Goal: Navigation & Orientation: Find specific page/section

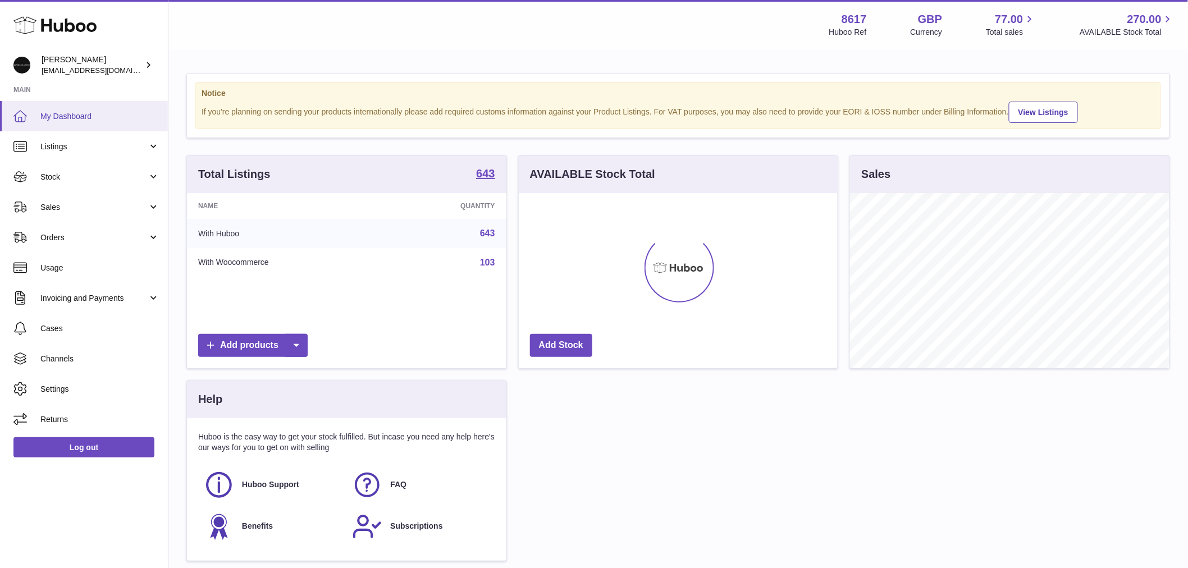
scroll to position [175, 319]
drag, startPoint x: 68, startPoint y: 150, endPoint x: 93, endPoint y: 177, distance: 36.9
click at [68, 150] on span "Listings" at bounding box center [93, 147] width 107 height 11
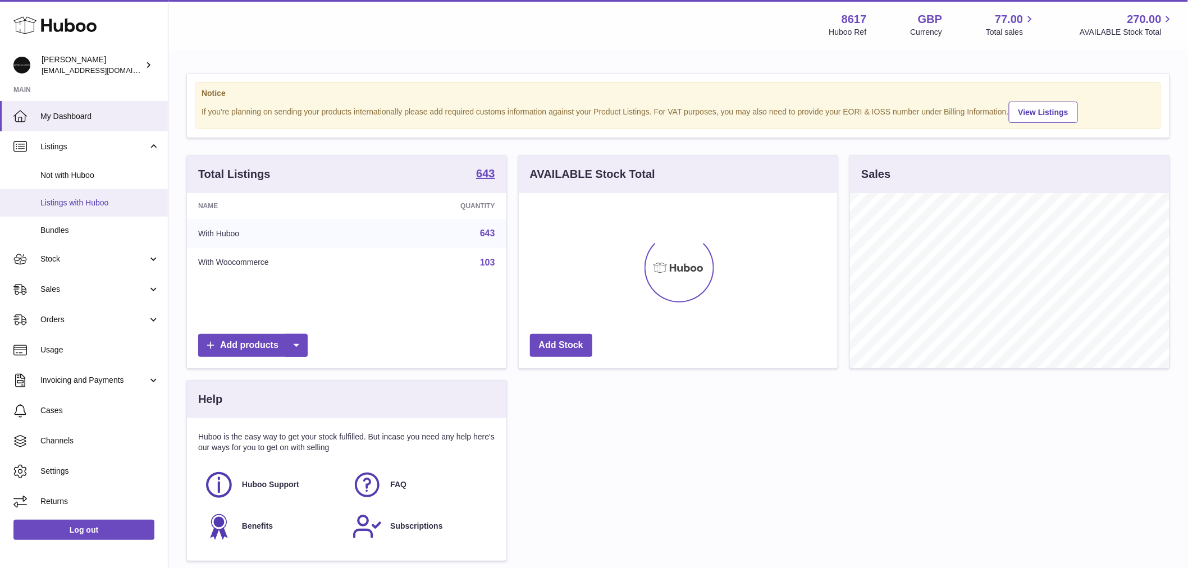
click at [97, 206] on span "Listings with Huboo" at bounding box center [99, 203] width 119 height 11
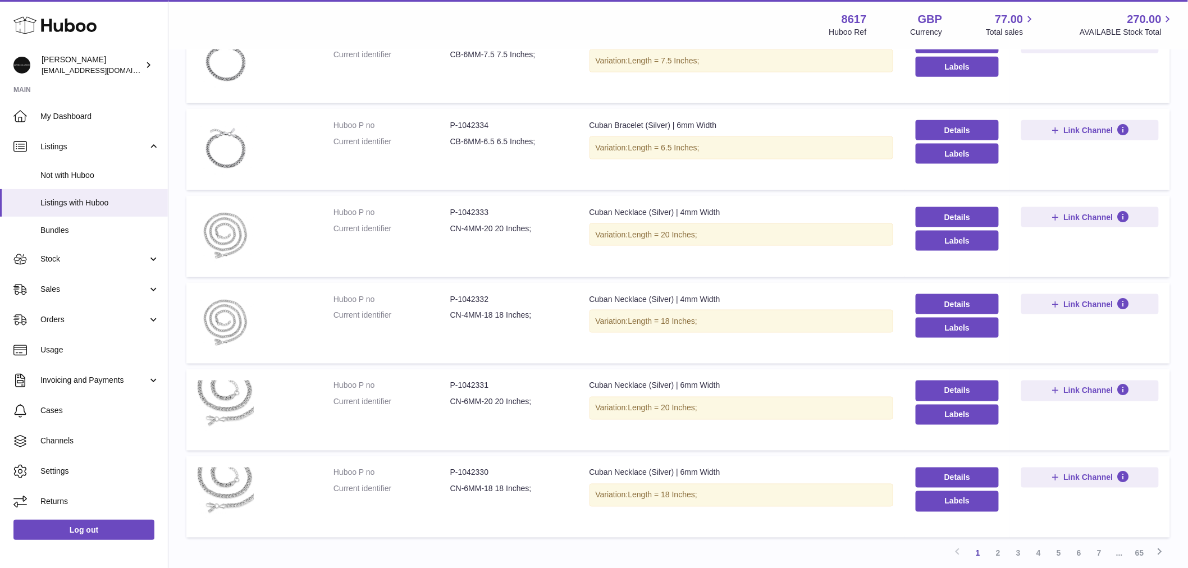
scroll to position [615, 0]
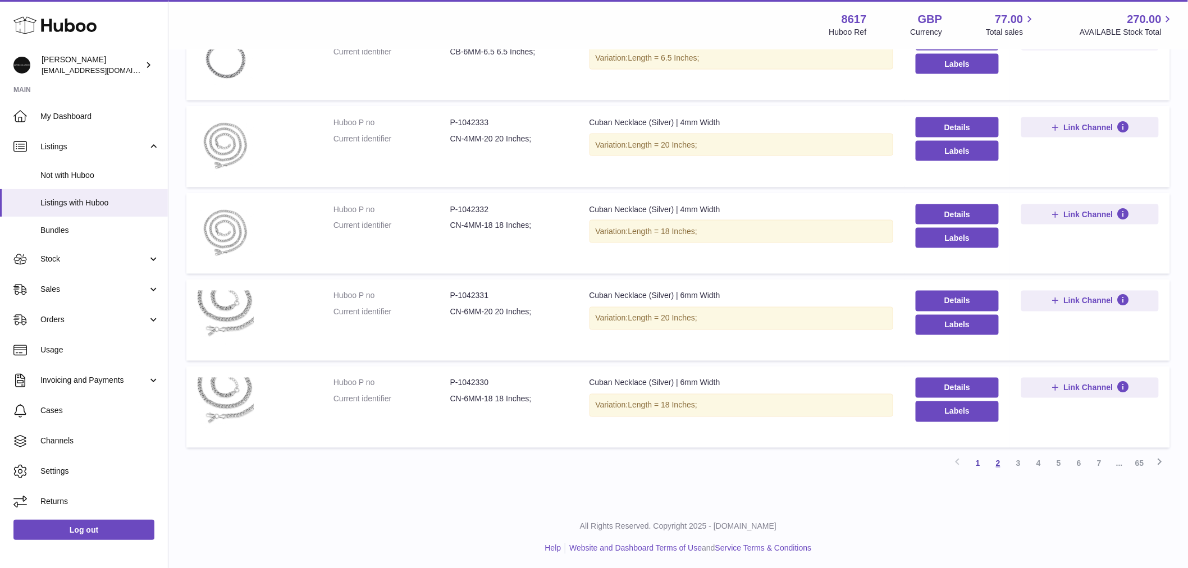
click at [1006, 463] on link "2" at bounding box center [998, 464] width 20 height 20
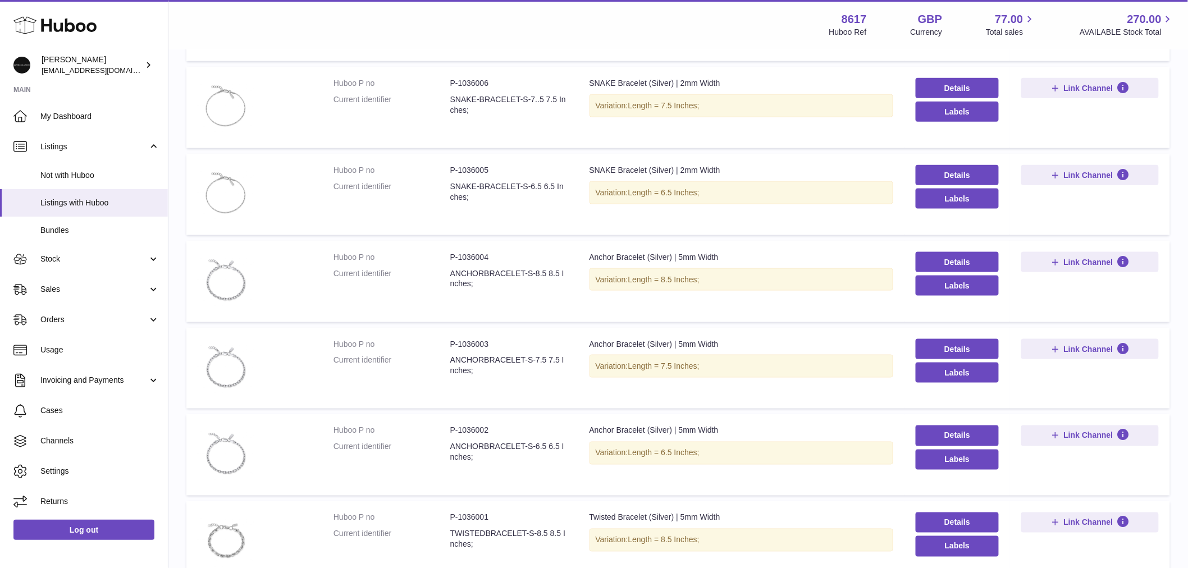
scroll to position [615, 0]
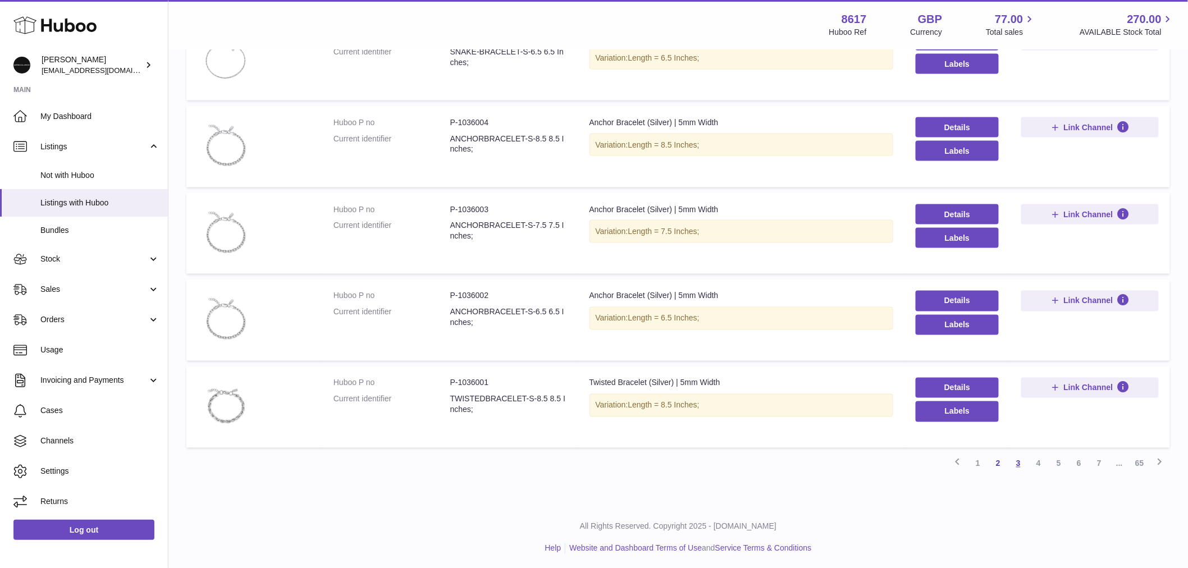
click at [1020, 459] on link "3" at bounding box center [1019, 464] width 20 height 20
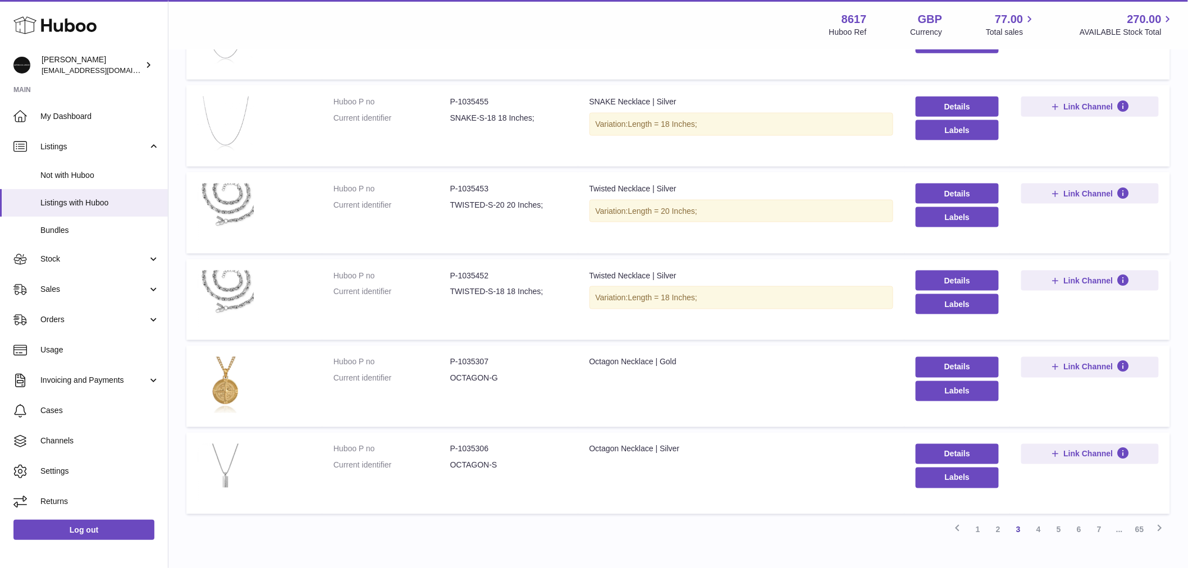
scroll to position [615, 0]
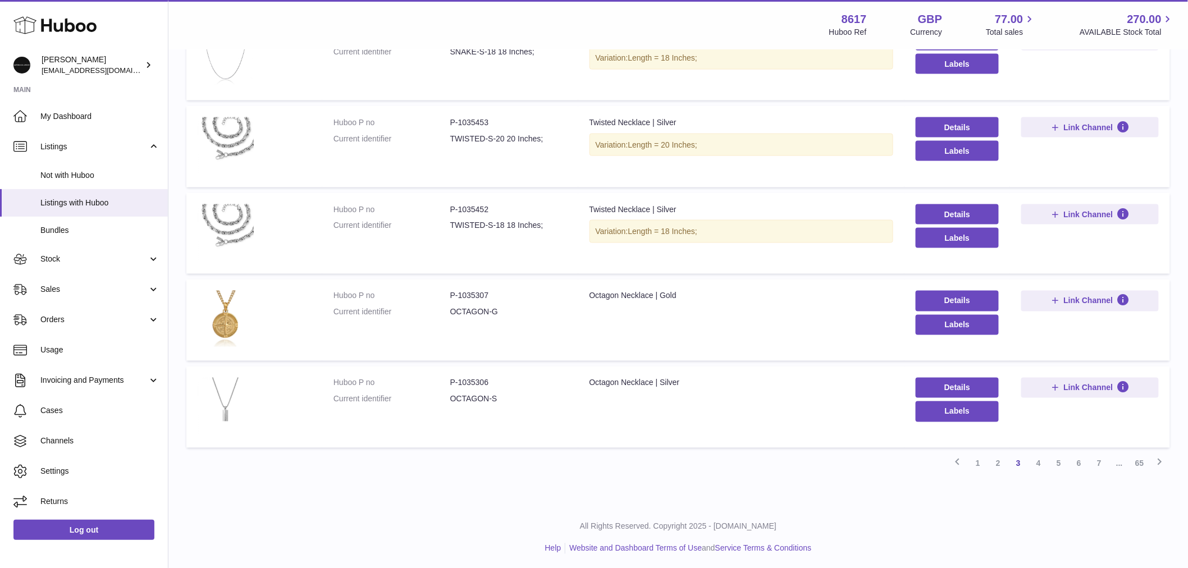
click at [1036, 459] on link "4" at bounding box center [1039, 464] width 20 height 20
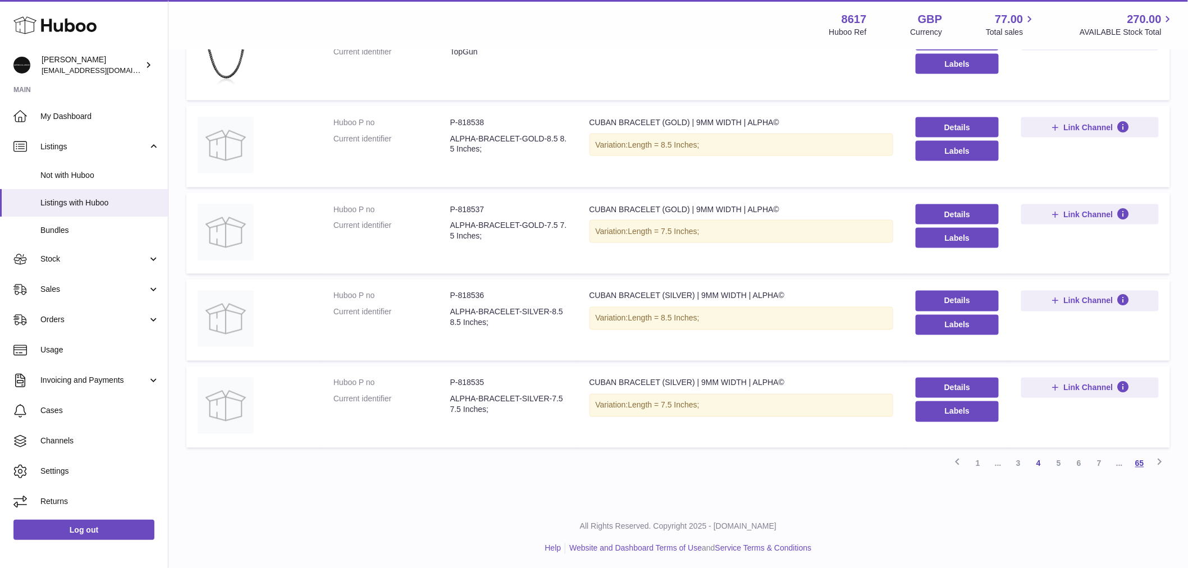
click at [1136, 461] on link "65" at bounding box center [1140, 464] width 20 height 20
